Goal: Task Accomplishment & Management: Manage account settings

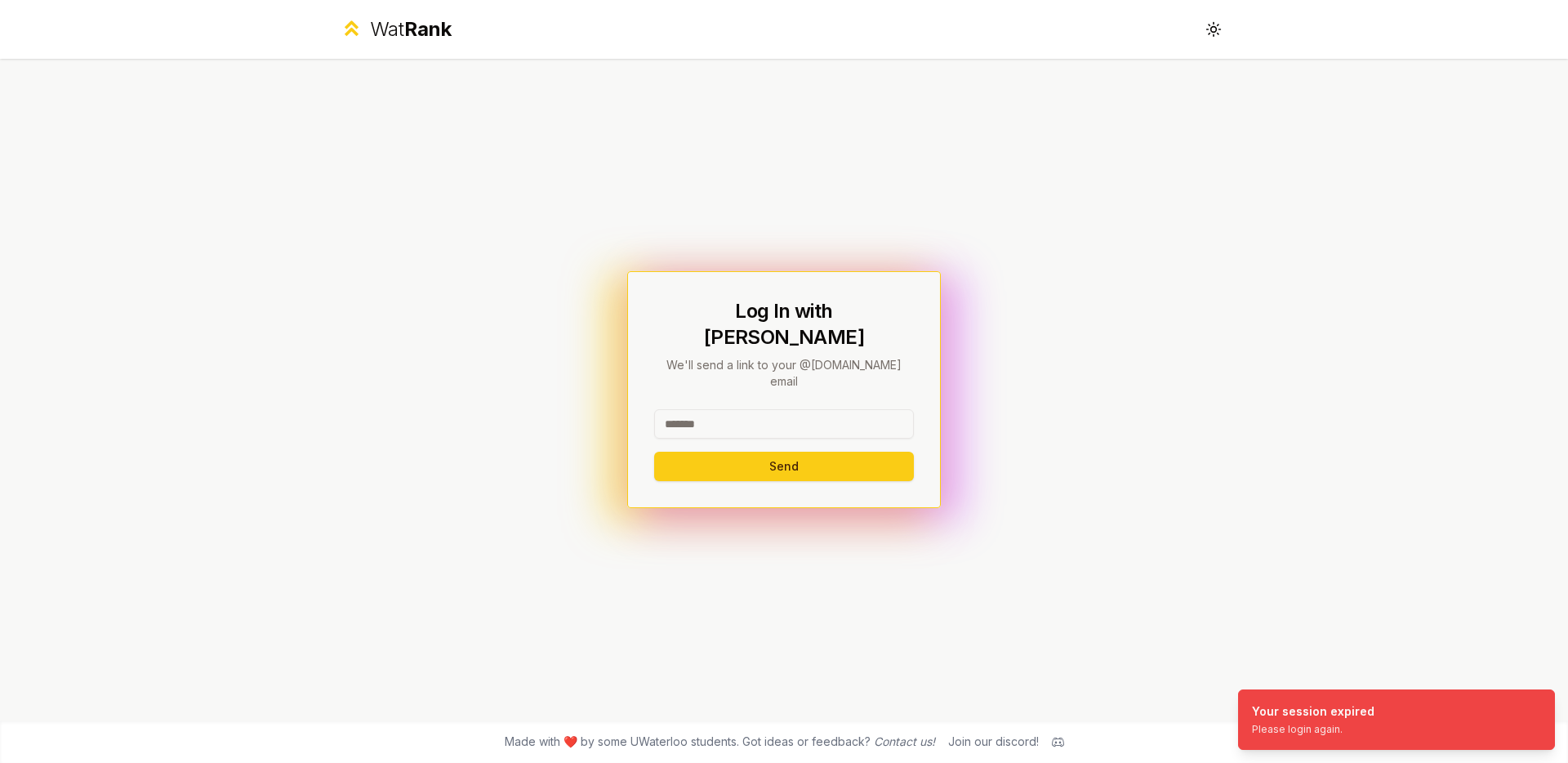
click at [713, 413] on input at bounding box center [783, 424] width 259 height 29
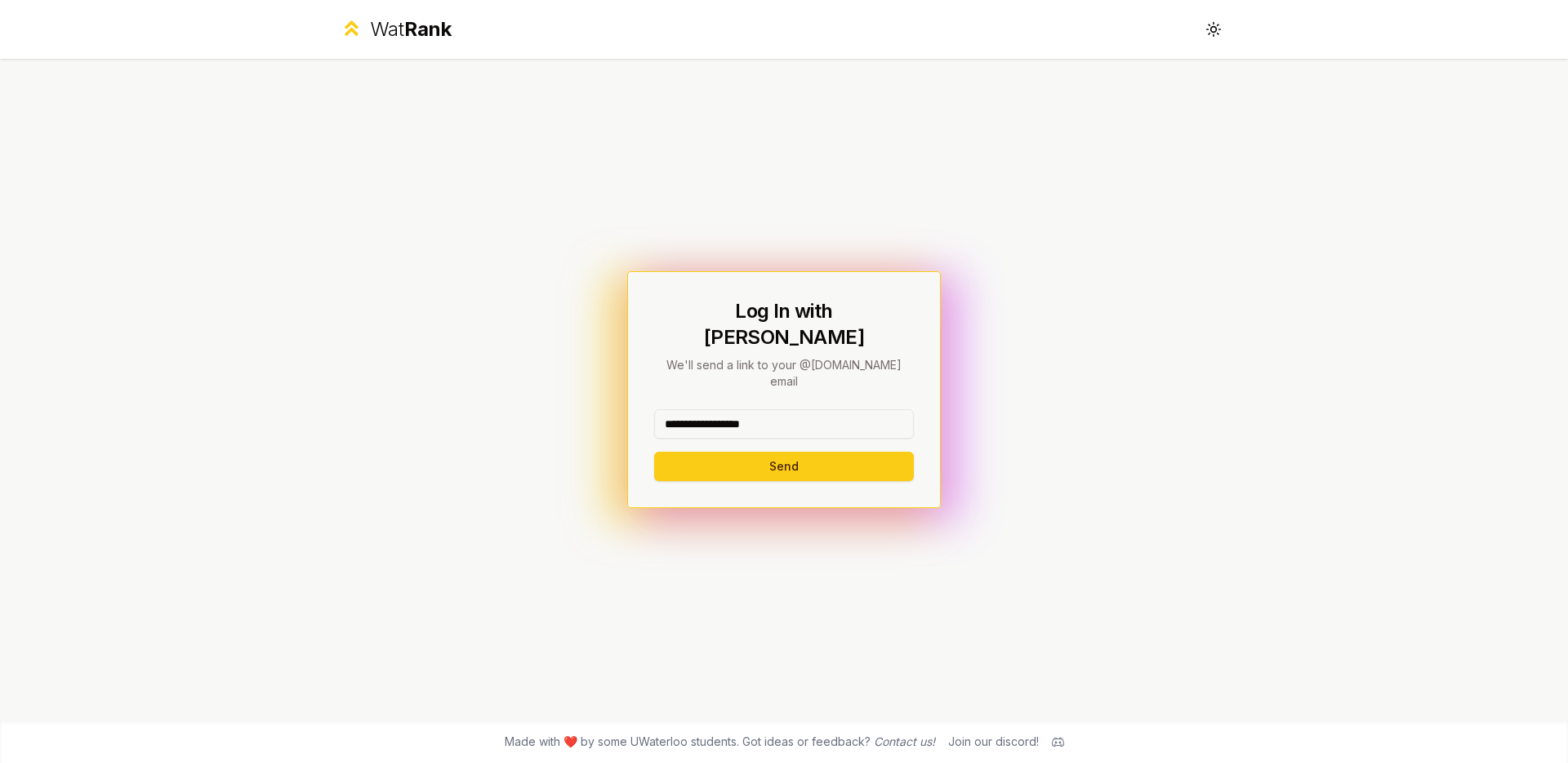
click at [654, 452] on button "Send" at bounding box center [783, 467] width 259 height 29
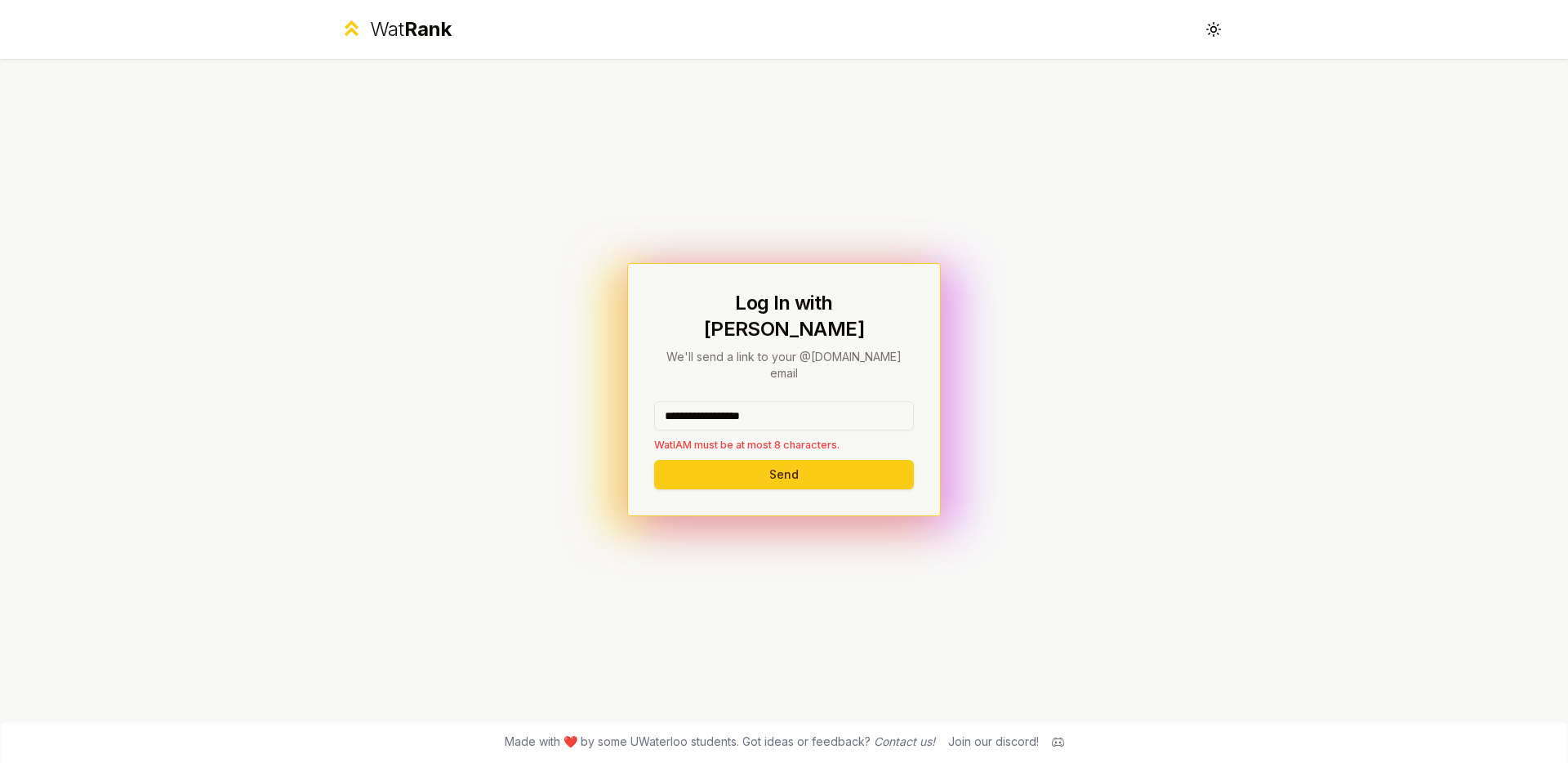
drag, startPoint x: 792, startPoint y: 391, endPoint x: 702, endPoint y: 400, distance: 90.4
click at [702, 401] on input "**********" at bounding box center [783, 415] width 259 height 29
type input "*****"
click at [654, 459] on button "Send" at bounding box center [783, 474] width 259 height 29
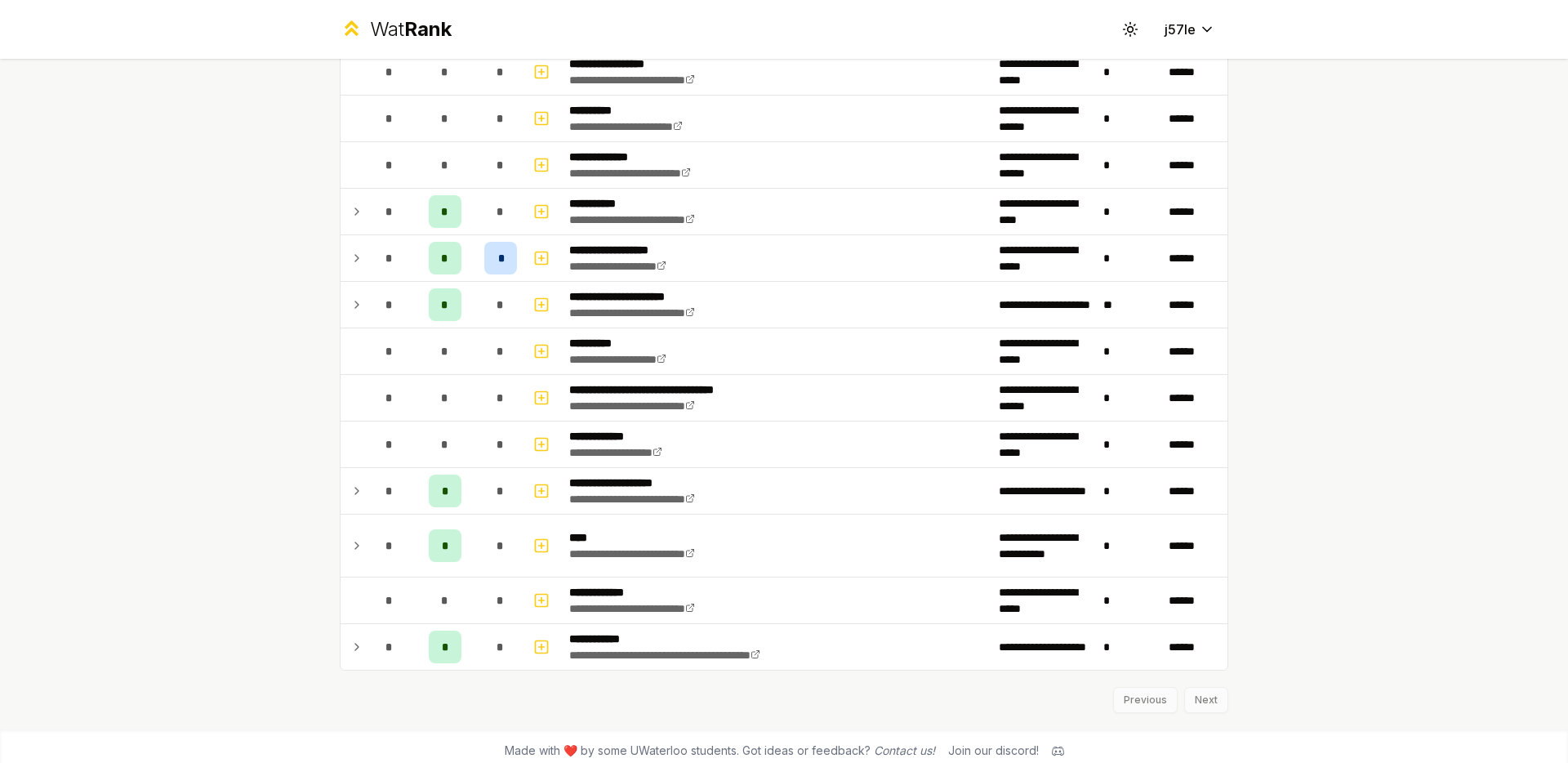
scroll to position [1911, 0]
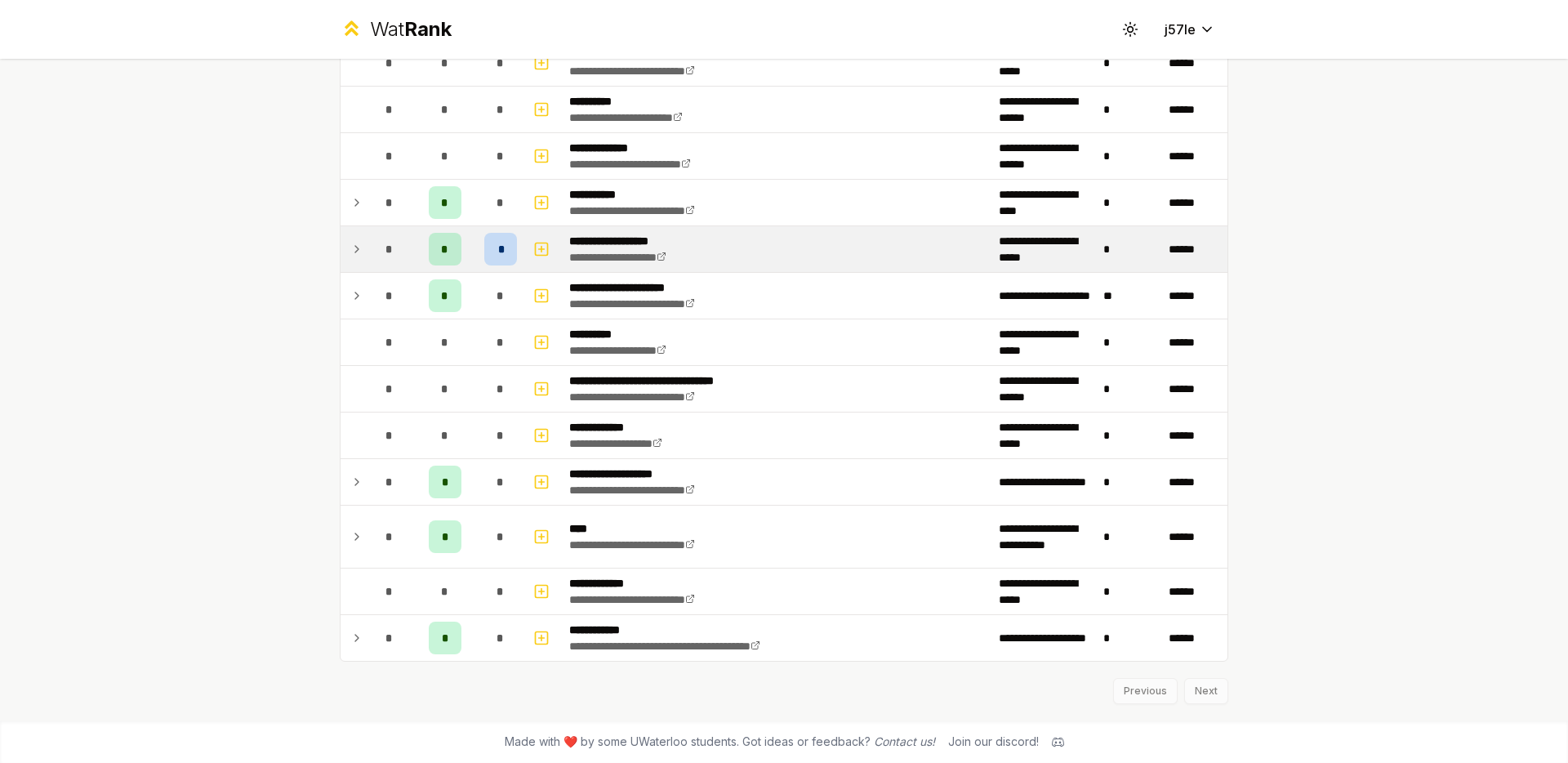
click at [350, 249] on icon at bounding box center [357, 249] width 13 height 19
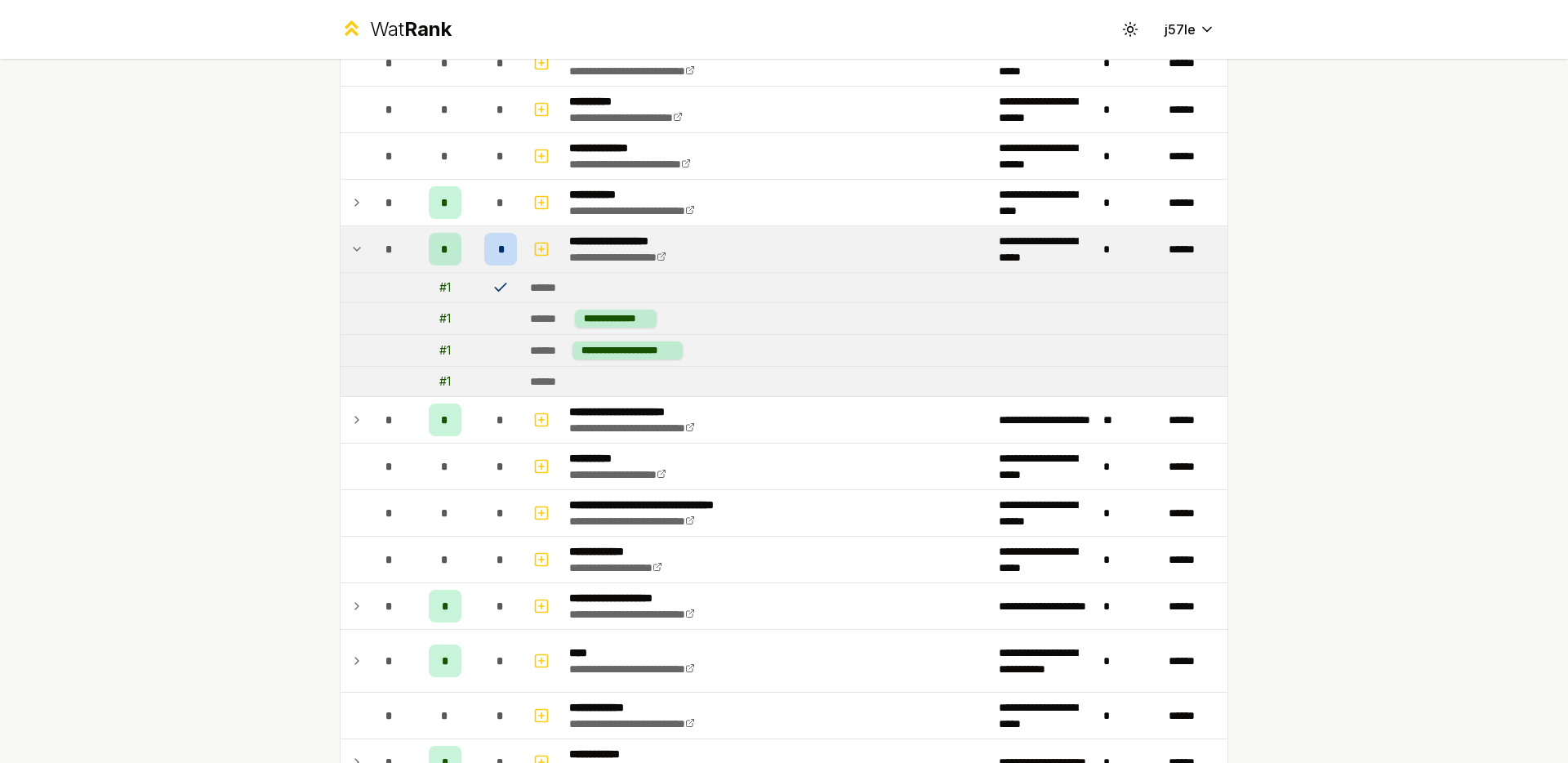
click at [354, 249] on icon at bounding box center [357, 249] width 6 height 4
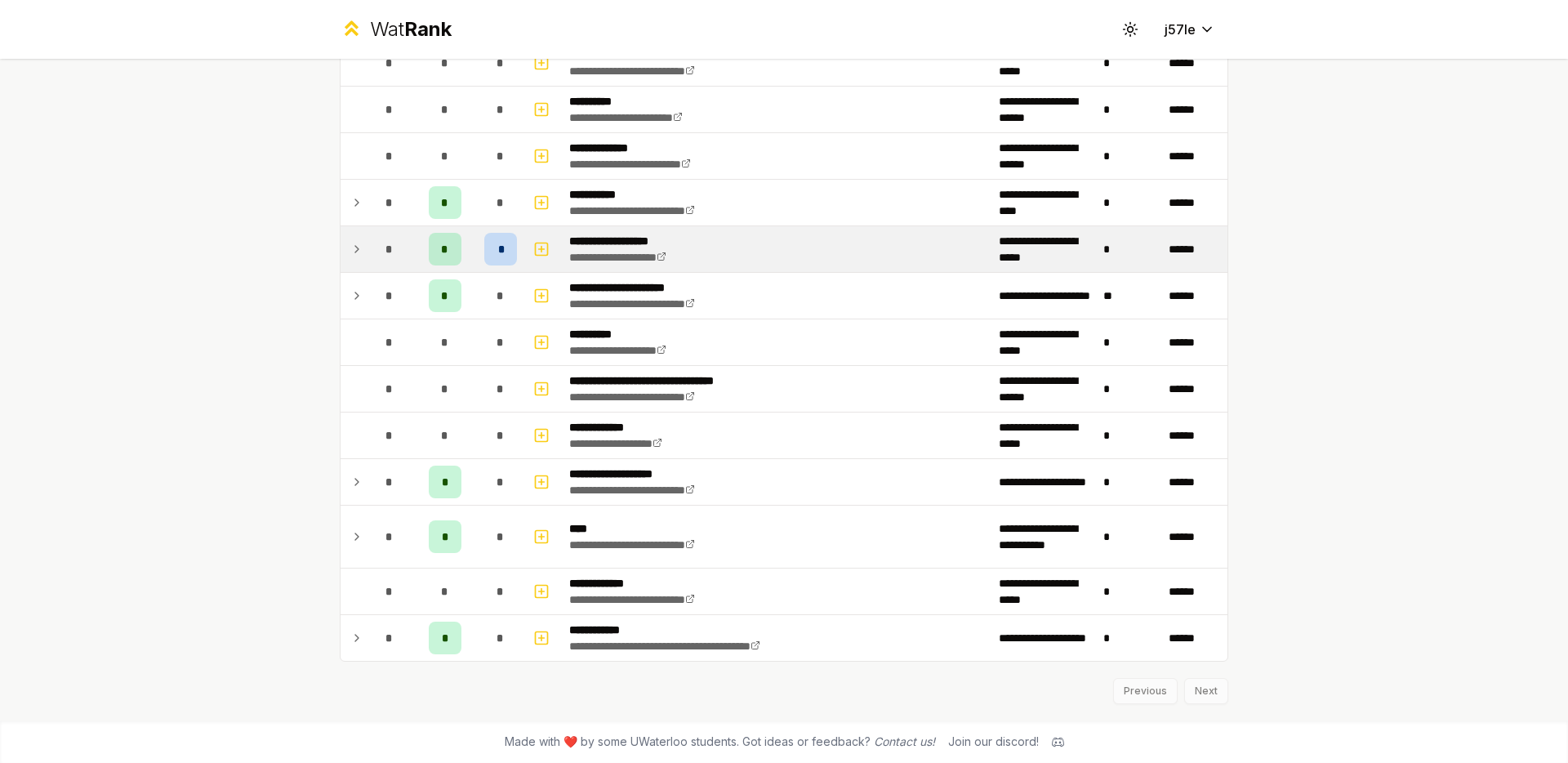
click at [350, 249] on icon at bounding box center [357, 249] width 13 height 19
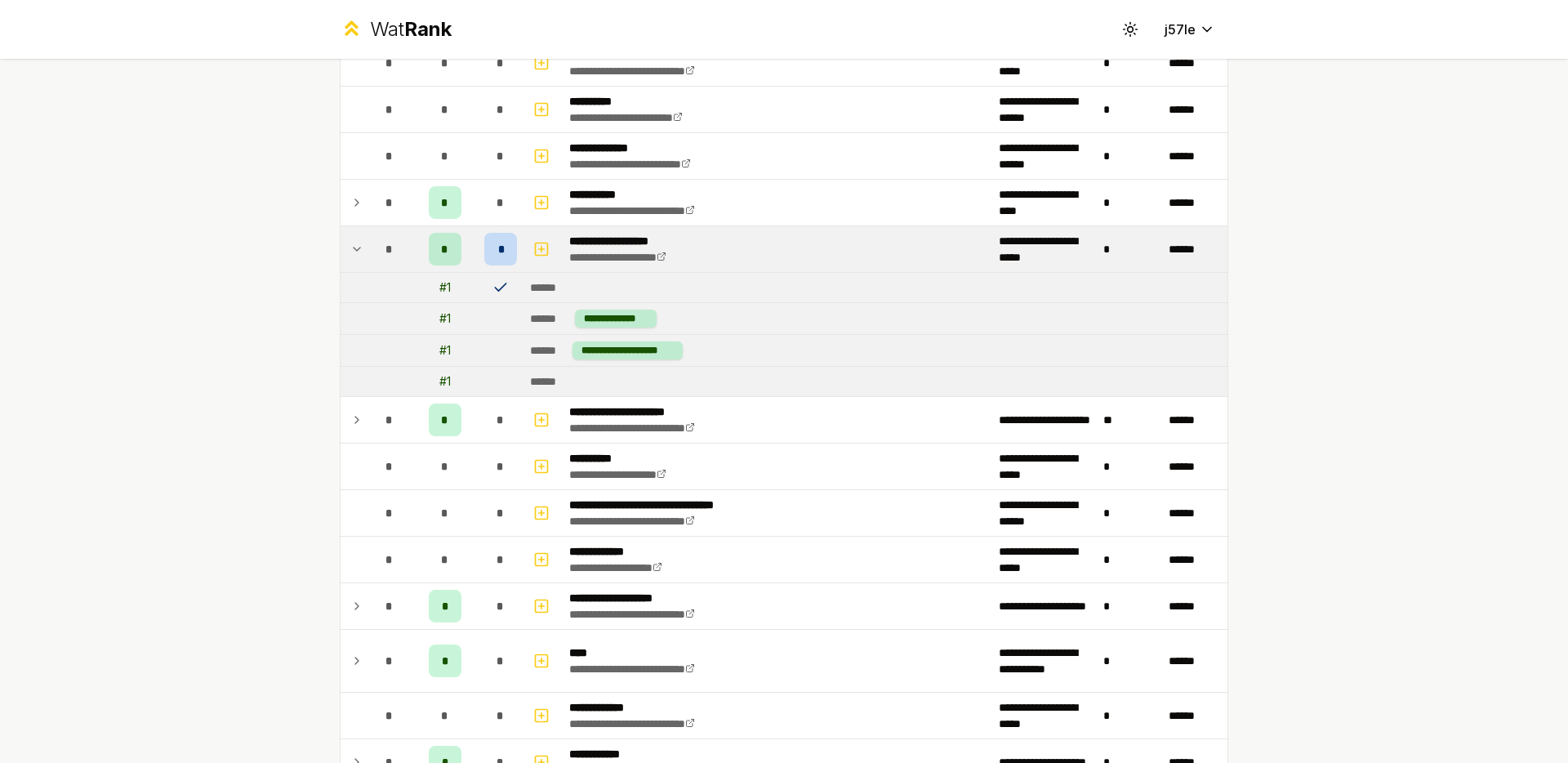
click at [498, 255] on div "*" at bounding box center [501, 249] width 33 height 33
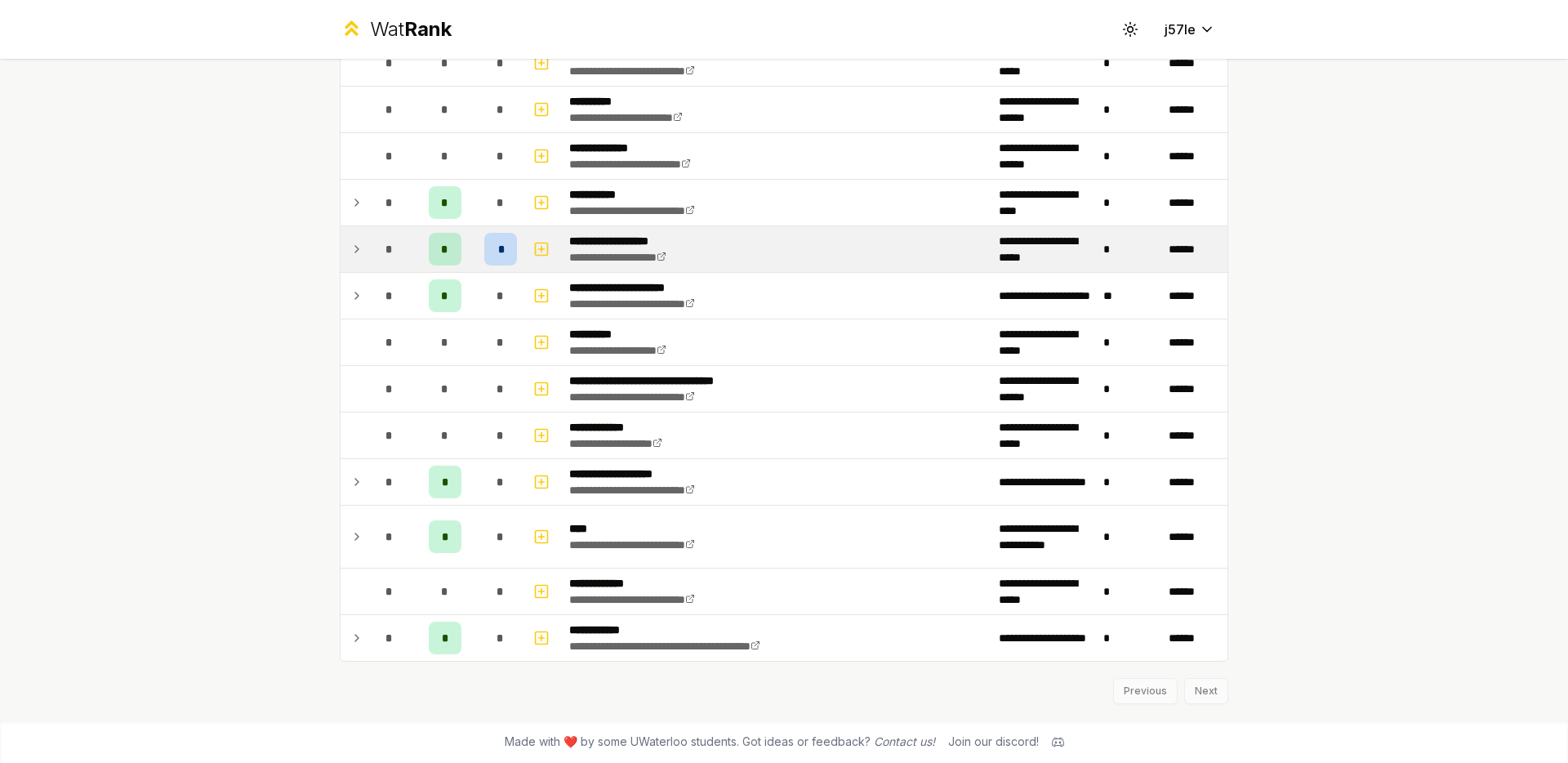
click at [498, 255] on div "*" at bounding box center [501, 249] width 33 height 33
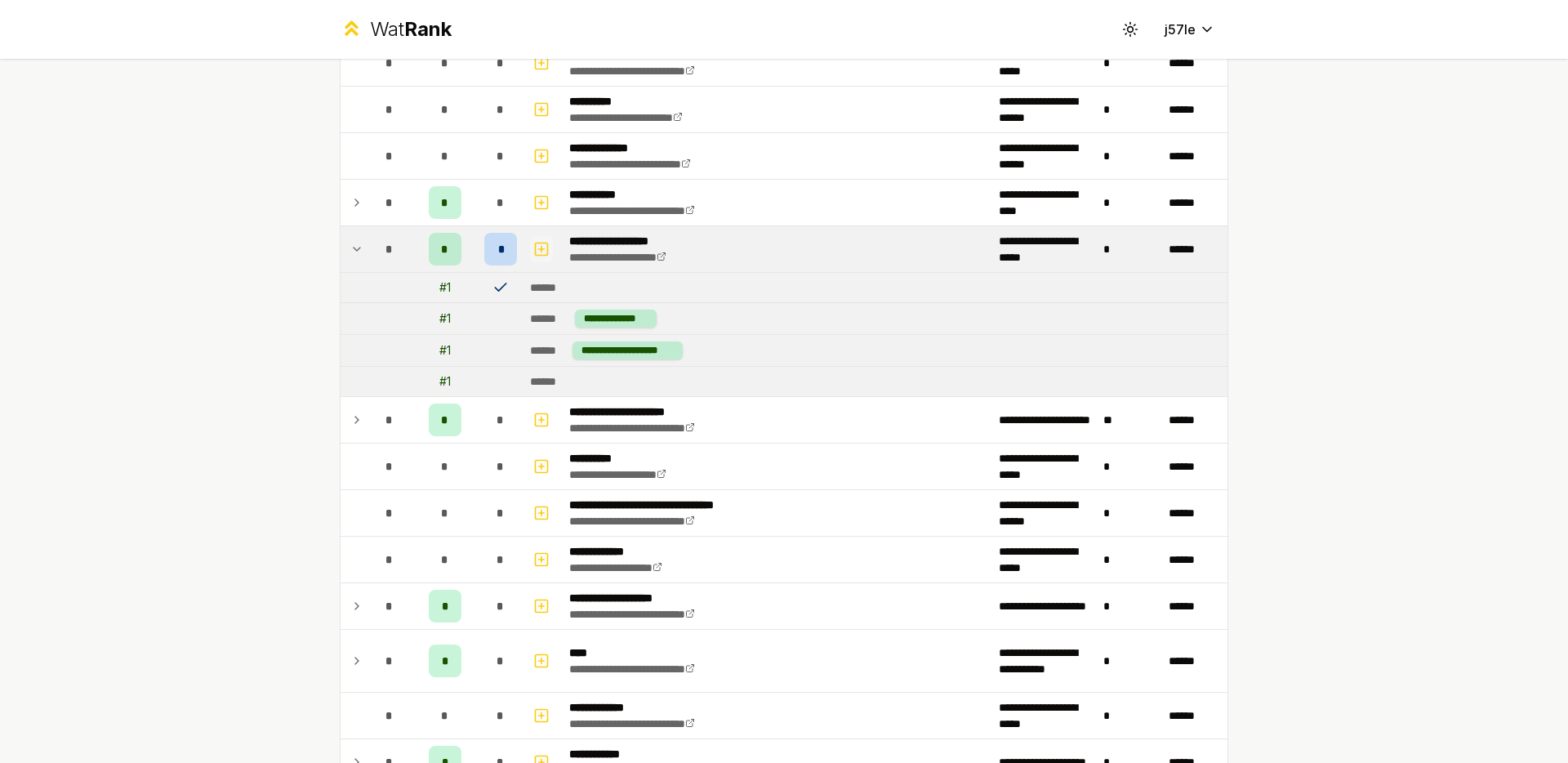
click at [534, 250] on icon "button" at bounding box center [542, 249] width 17 height 19
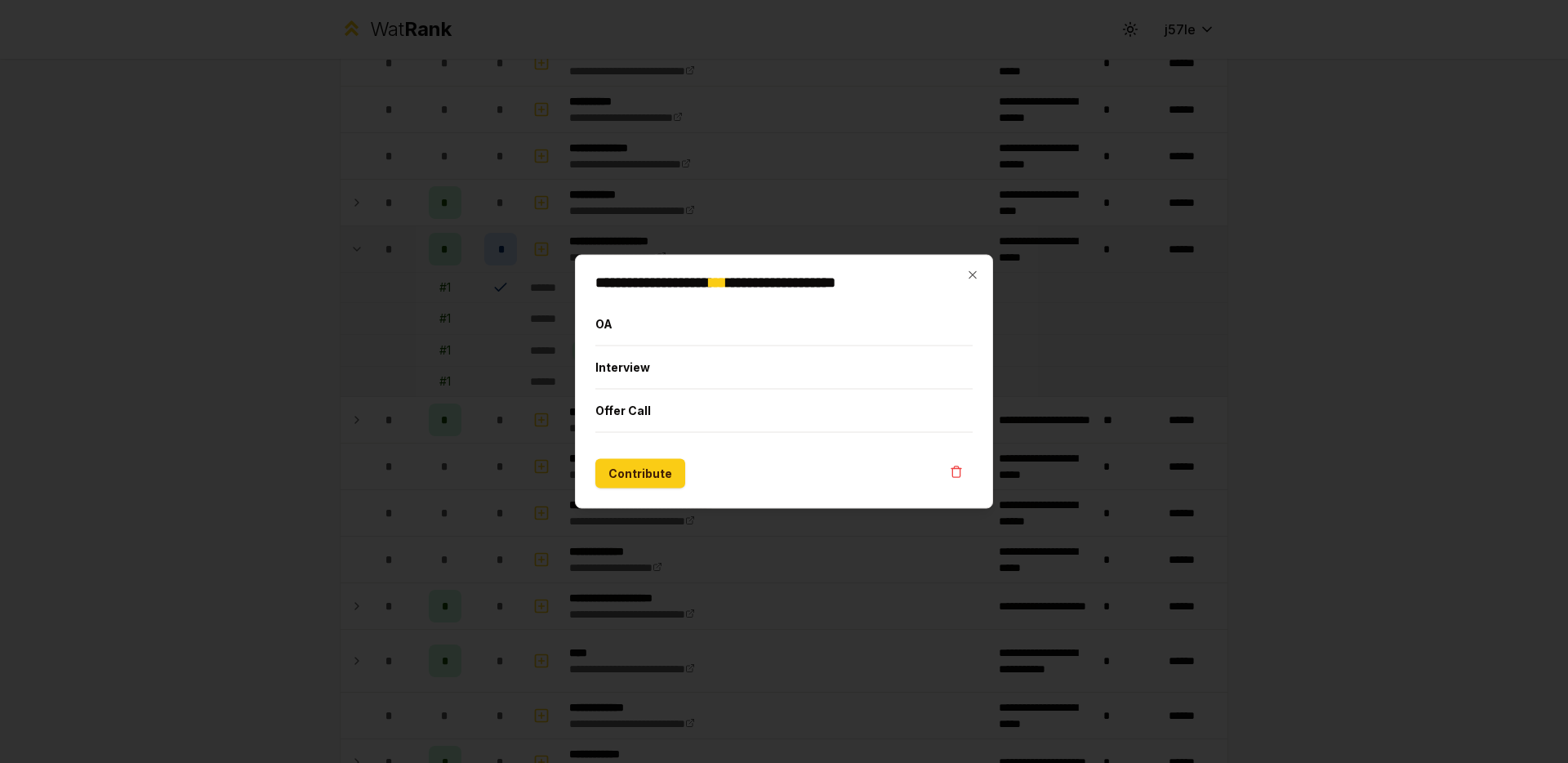
click at [985, 272] on div "**********" at bounding box center [784, 382] width 418 height 254
click at [978, 275] on icon "button" at bounding box center [973, 275] width 13 height 13
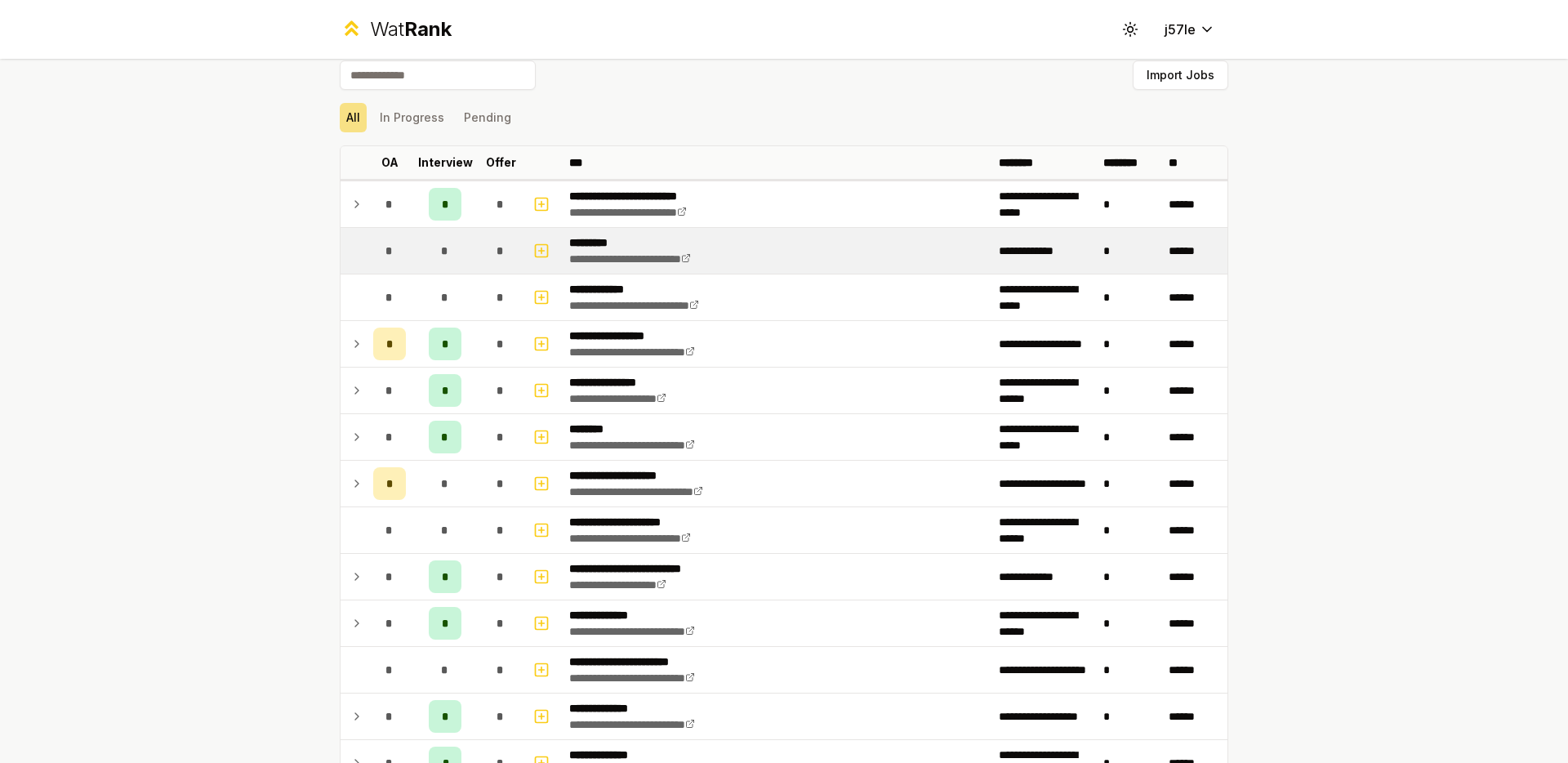
scroll to position [0, 0]
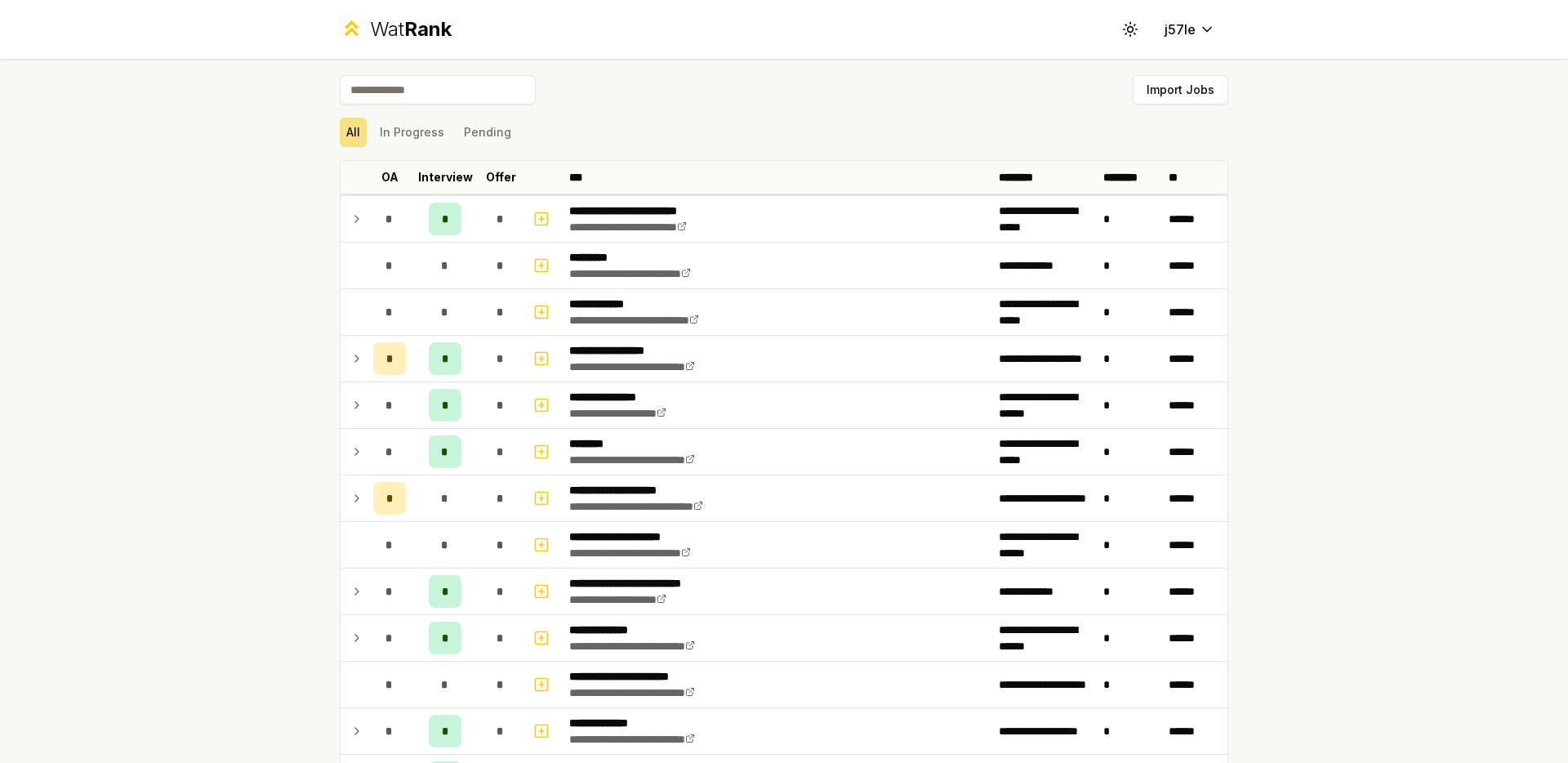
click at [1355, 289] on div "**********" at bounding box center [784, 382] width 1568 height 763
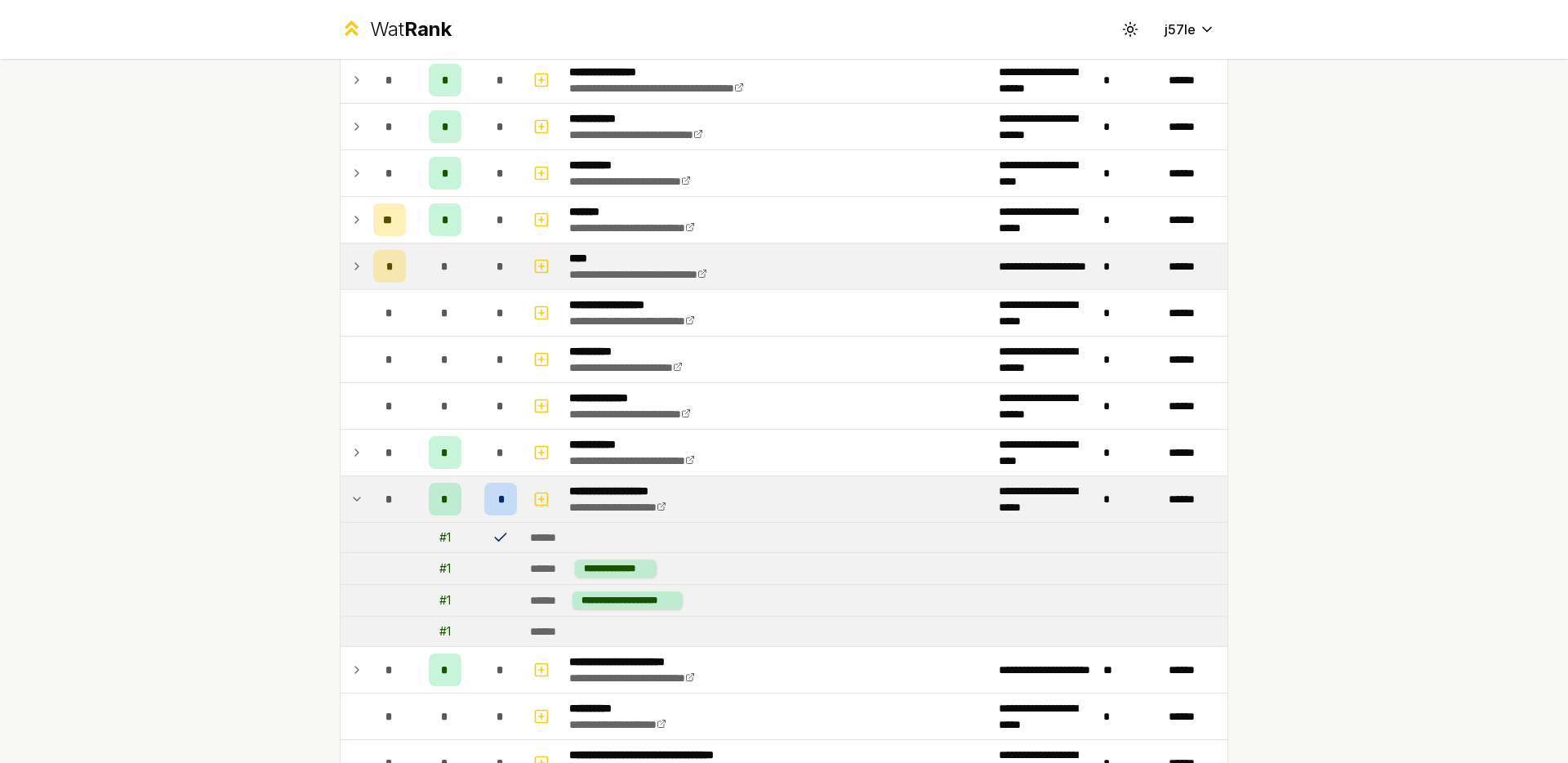
scroll to position [1745, 0]
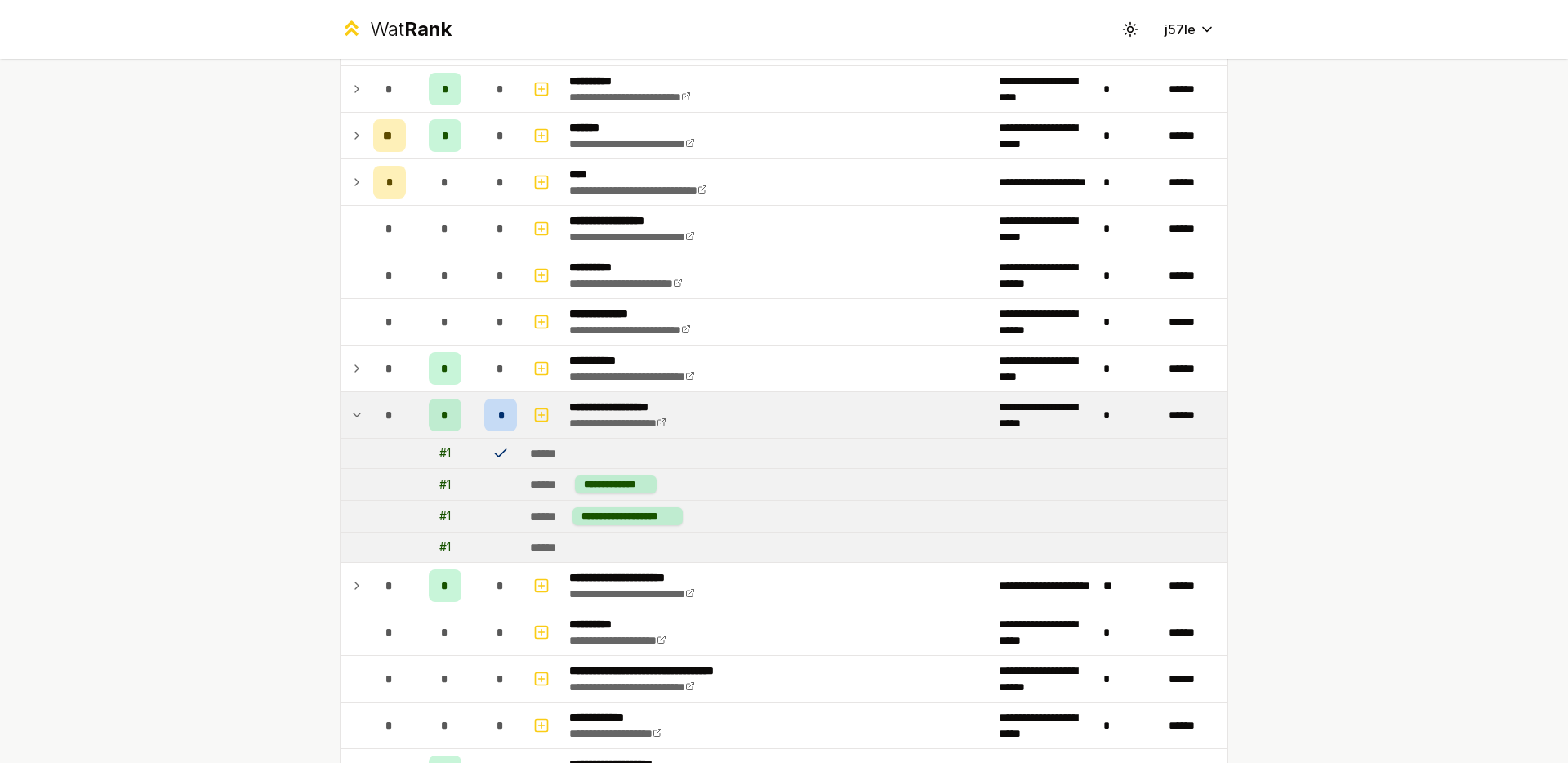
click at [367, 409] on td "*" at bounding box center [390, 415] width 46 height 46
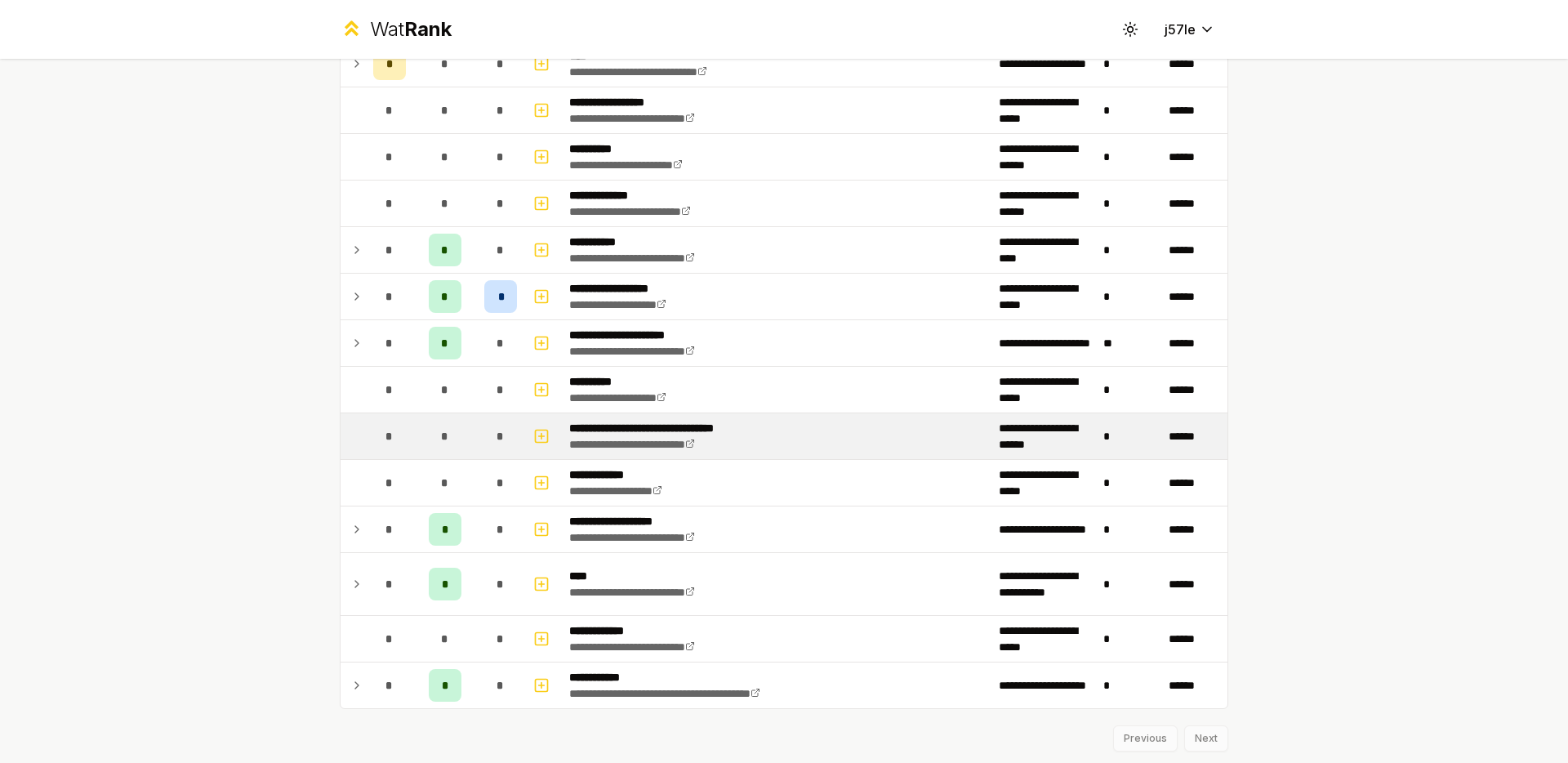
scroll to position [1911, 0]
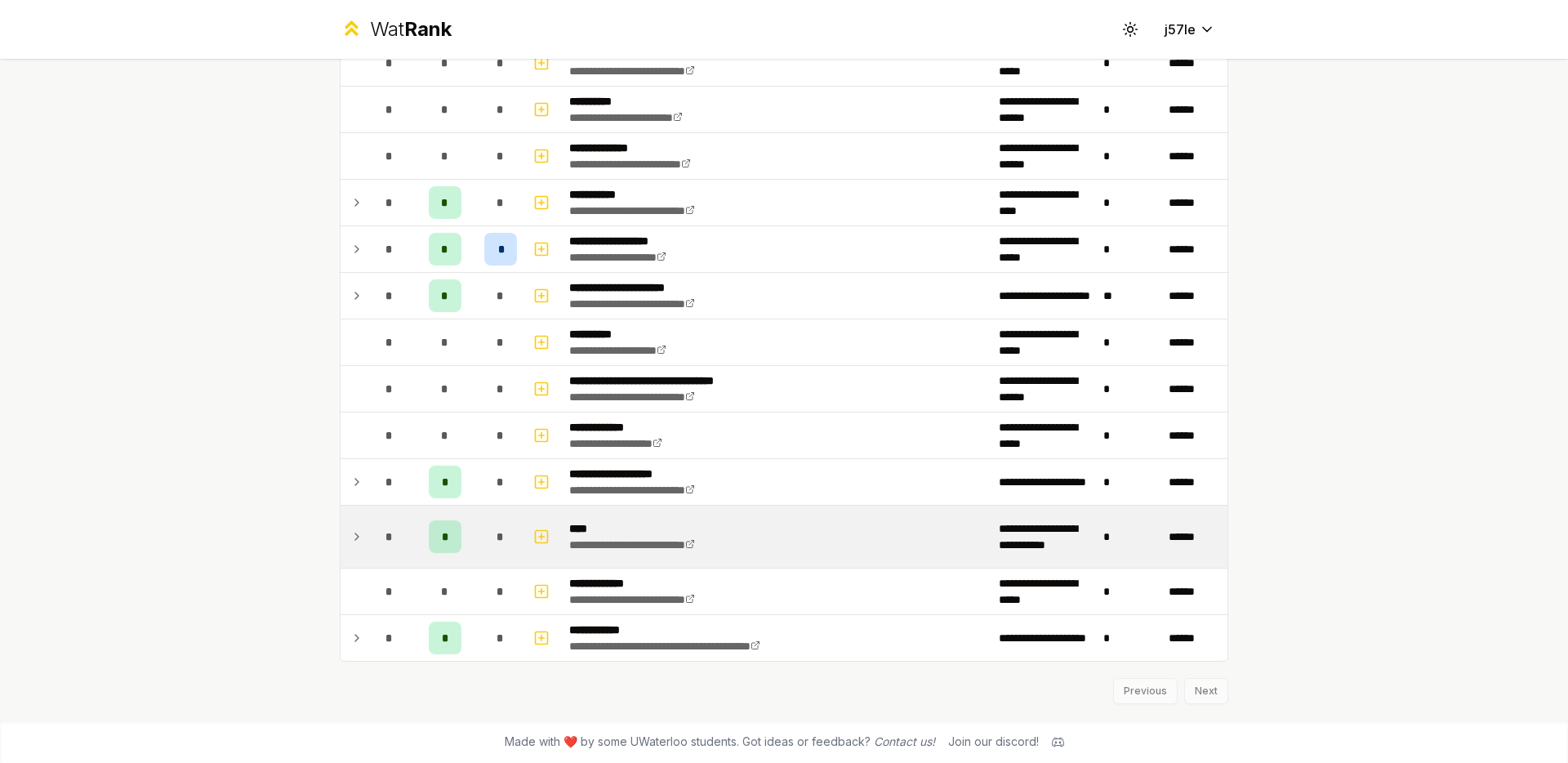
click at [353, 547] on td at bounding box center [353, 536] width 27 height 62
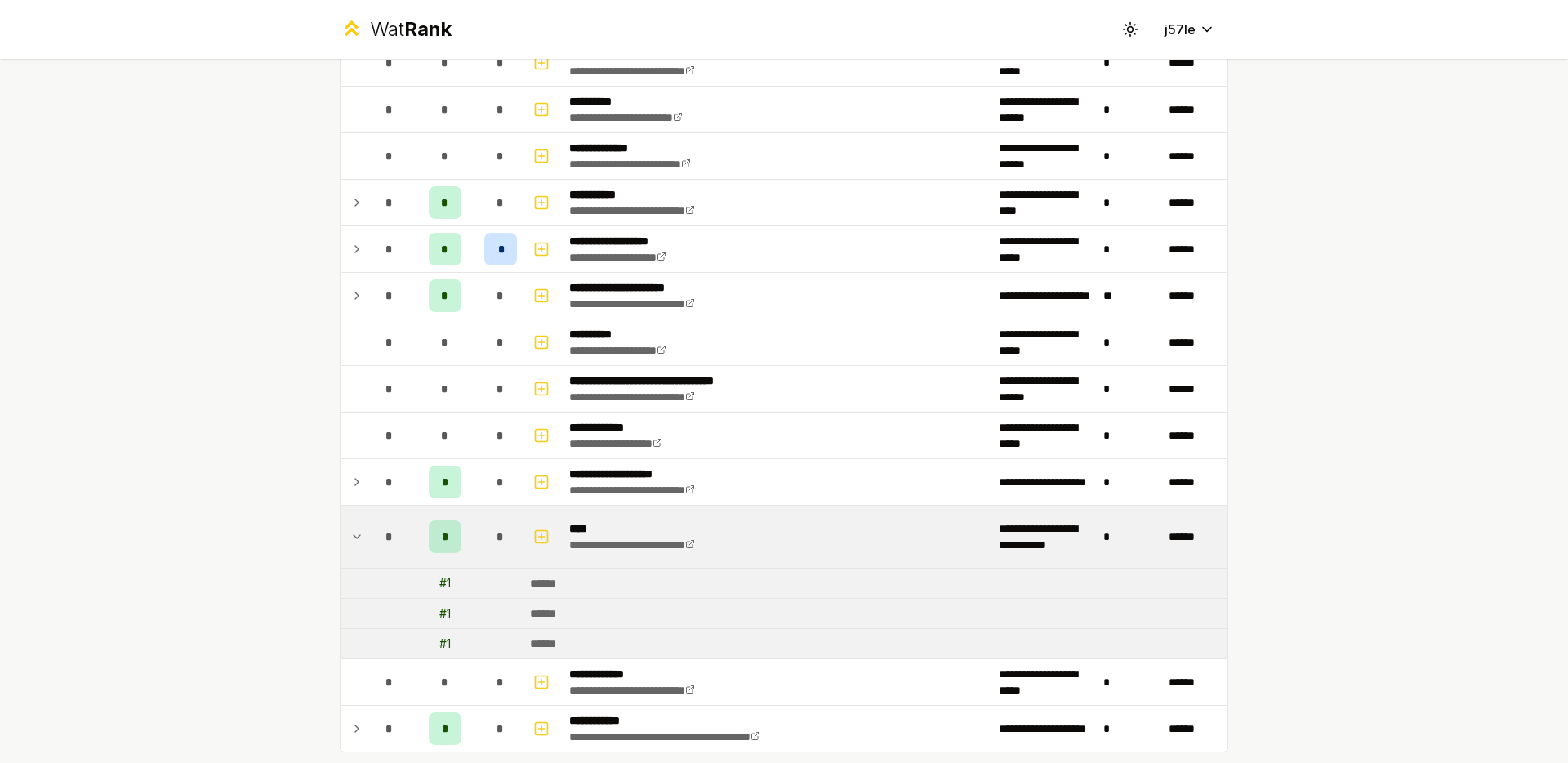
click at [353, 546] on icon at bounding box center [357, 536] width 13 height 19
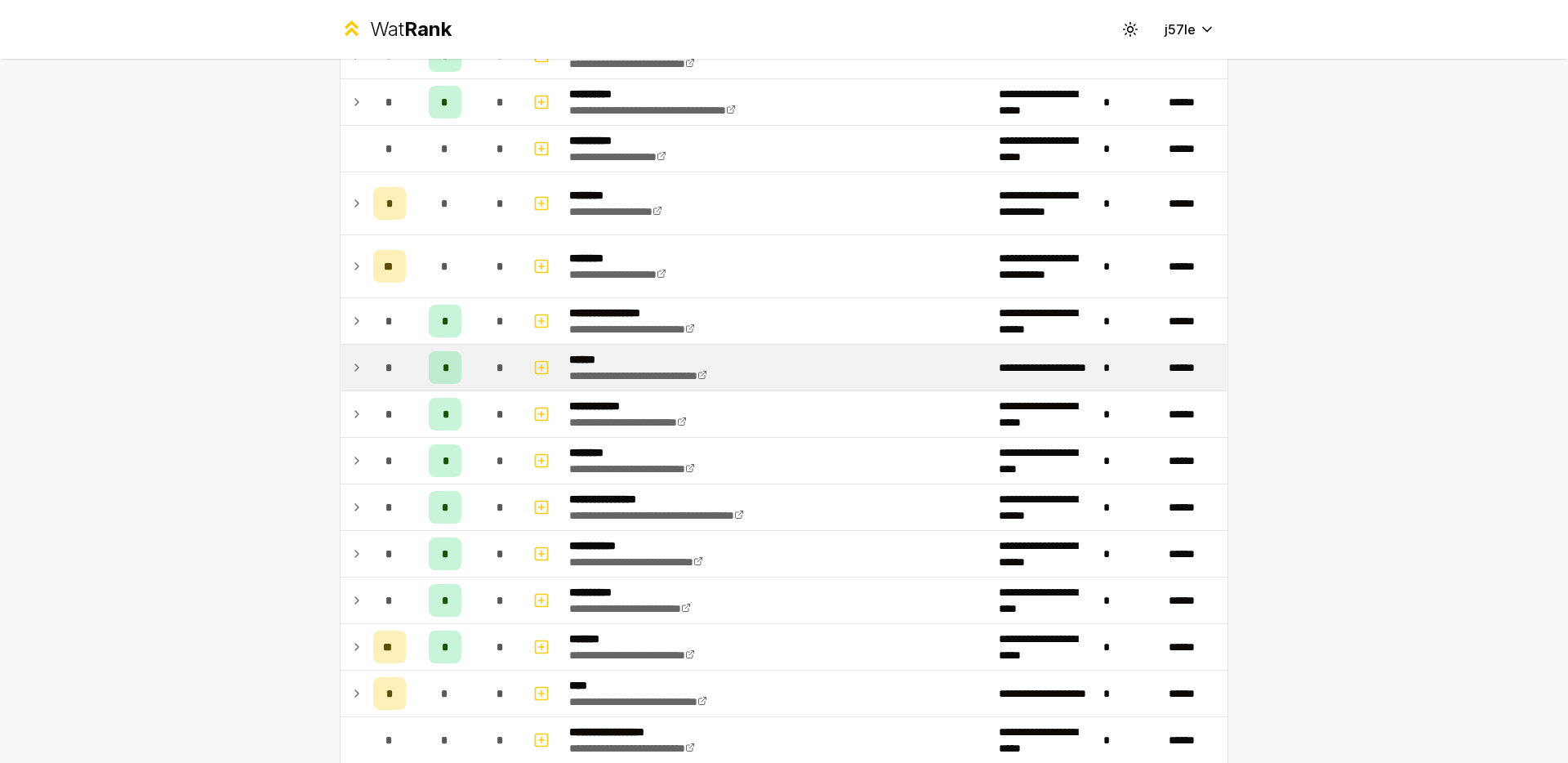
scroll to position [1235, 0]
